Goal: Transaction & Acquisition: Obtain resource

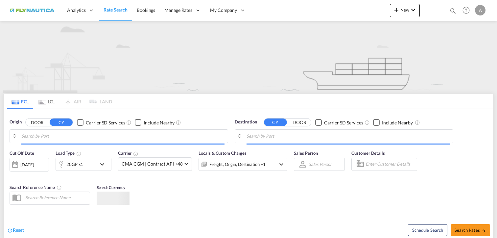
type input "[GEOGRAPHIC_DATA], [GEOGRAPHIC_DATA]"
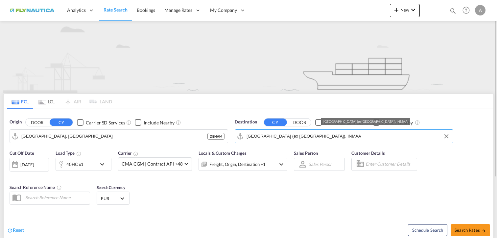
click at [304, 140] on input "[GEOGRAPHIC_DATA] (ex [GEOGRAPHIC_DATA]), INMAA" at bounding box center [348, 136] width 203 height 10
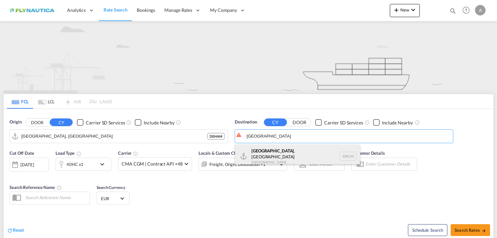
click at [295, 154] on div "[GEOGRAPHIC_DATA] , [GEOGRAPHIC_DATA] [GEOGRAPHIC_DATA] IDPLM" at bounding box center [297, 156] width 125 height 24
type input "[GEOGRAPHIC_DATA], [GEOGRAPHIC_DATA], IDPLM"
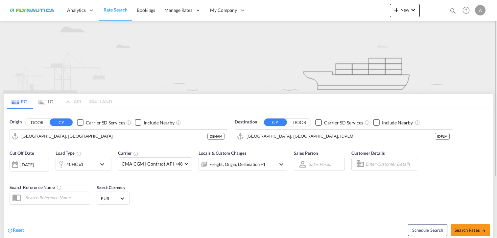
click at [46, 102] on md-tab-item "LCL" at bounding box center [46, 101] width 26 height 14
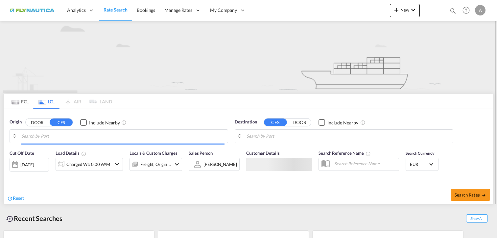
type input "[GEOGRAPHIC_DATA], [GEOGRAPHIC_DATA]"
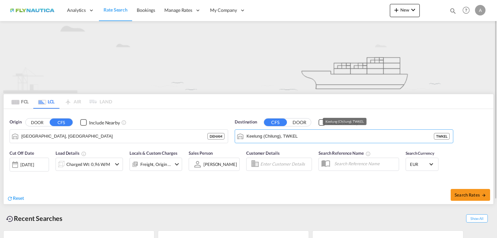
drag, startPoint x: 305, startPoint y: 136, endPoint x: 216, endPoint y: 126, distance: 90.1
click at [216, 126] on div "Origin DOOR CFS Include Nearby [GEOGRAPHIC_DATA], DEHAM DEHAM Destination CFS D…" at bounding box center [249, 128] width 490 height 38
drag, startPoint x: 284, startPoint y: 132, endPoint x: 208, endPoint y: 128, distance: 76.1
click at [209, 128] on div "Origin DOOR CFS Include Nearby [GEOGRAPHIC_DATA], DEHAM DEHAM Destination CFS D…" at bounding box center [249, 128] width 490 height 38
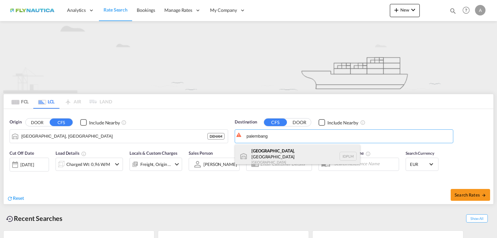
click at [301, 155] on div "[GEOGRAPHIC_DATA] , [GEOGRAPHIC_DATA] [GEOGRAPHIC_DATA] IDPLM" at bounding box center [297, 156] width 125 height 24
type input "[GEOGRAPHIC_DATA], [GEOGRAPHIC_DATA], IDPLM"
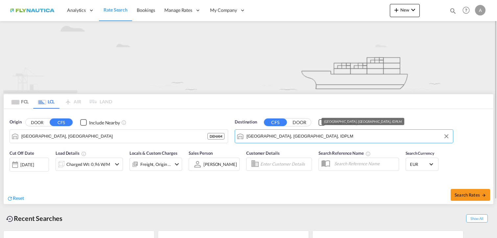
scroll to position [46, 0]
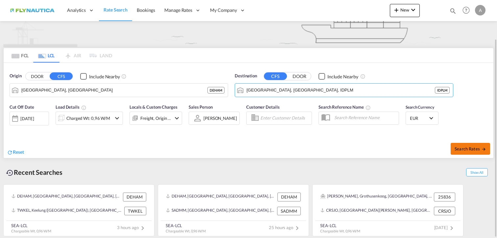
click at [472, 152] on button "Search Rates" at bounding box center [470, 149] width 39 height 12
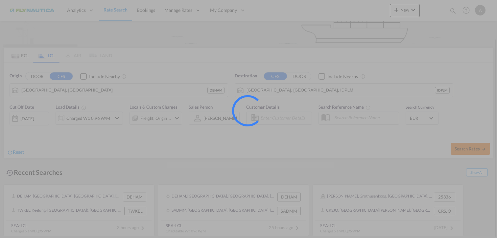
type input "DEHAM to IDPLM / [DATE]"
